Goal: Transaction & Acquisition: Download file/media

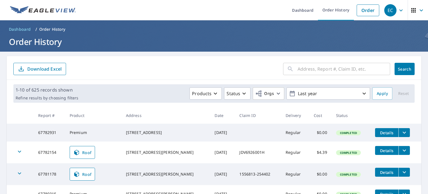
click at [401, 131] on icon "filesDropdownBtn-67782931" at bounding box center [404, 132] width 7 height 7
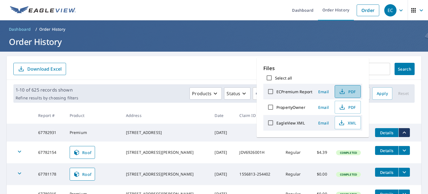
click at [346, 91] on span "PDF" at bounding box center [347, 91] width 18 height 7
